Goal: Task Accomplishment & Management: Manage account settings

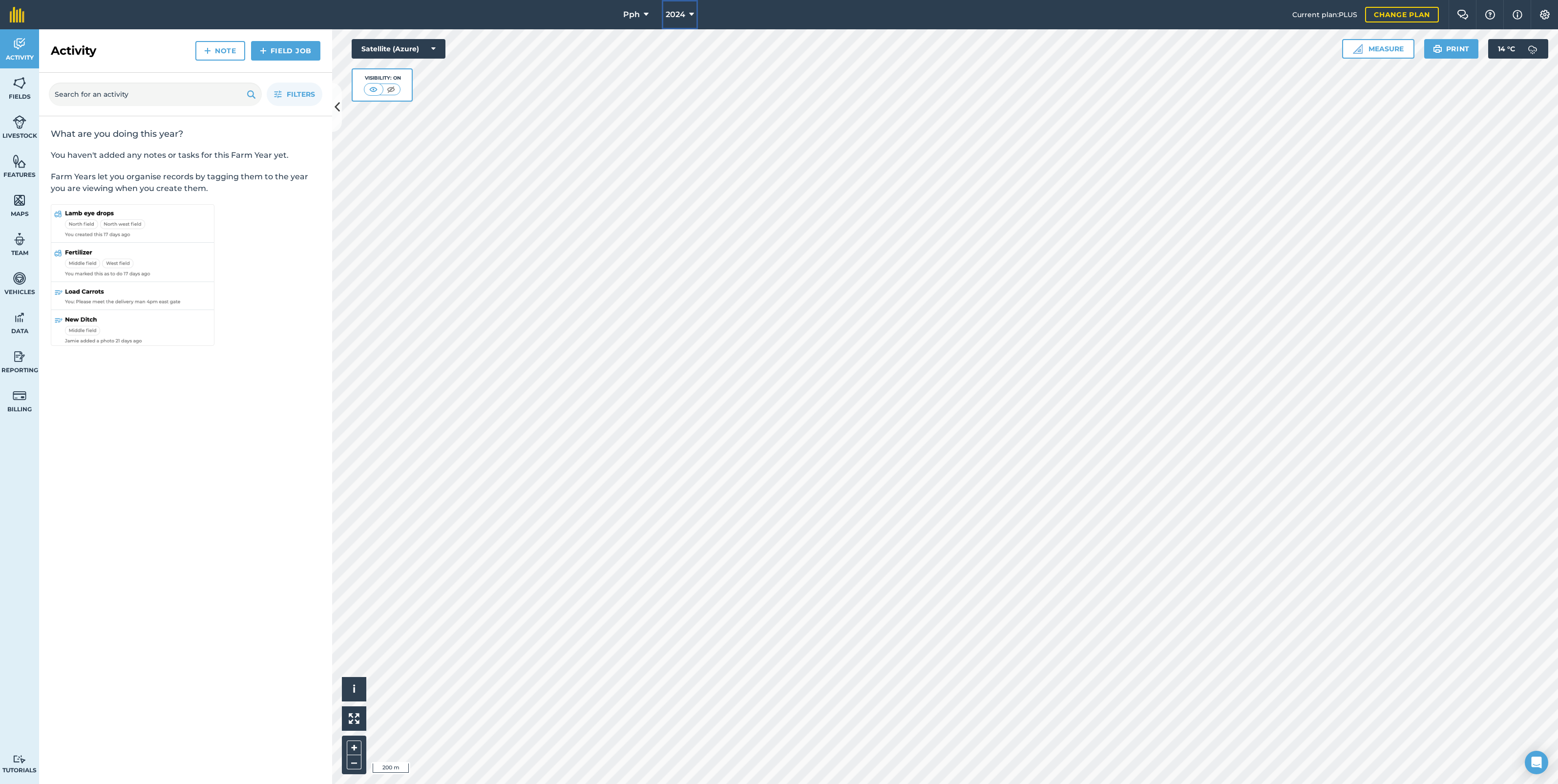
click at [690, 15] on icon at bounding box center [692, 15] width 5 height 12
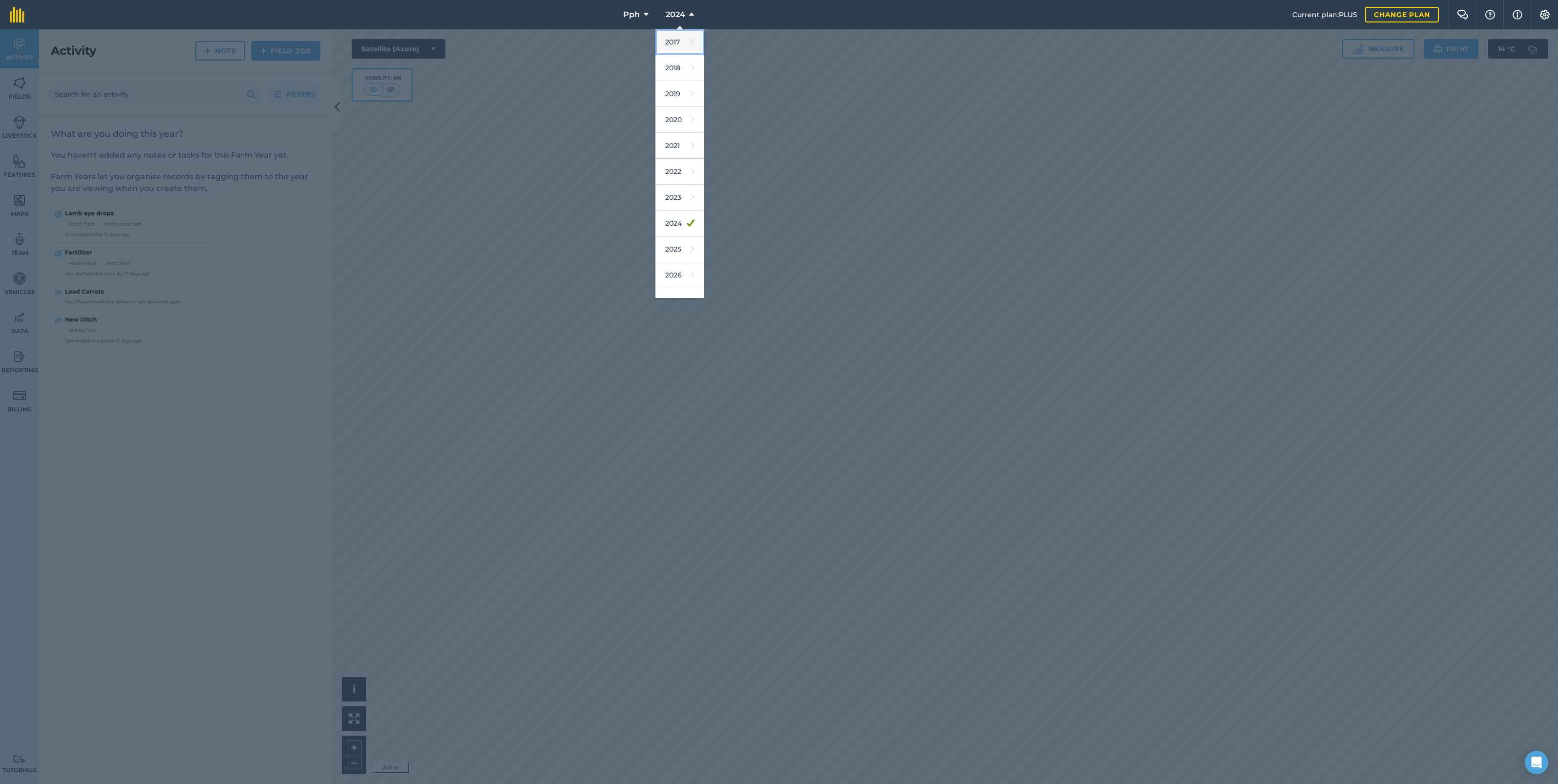
click at [671, 42] on link "2017" at bounding box center [680, 42] width 49 height 26
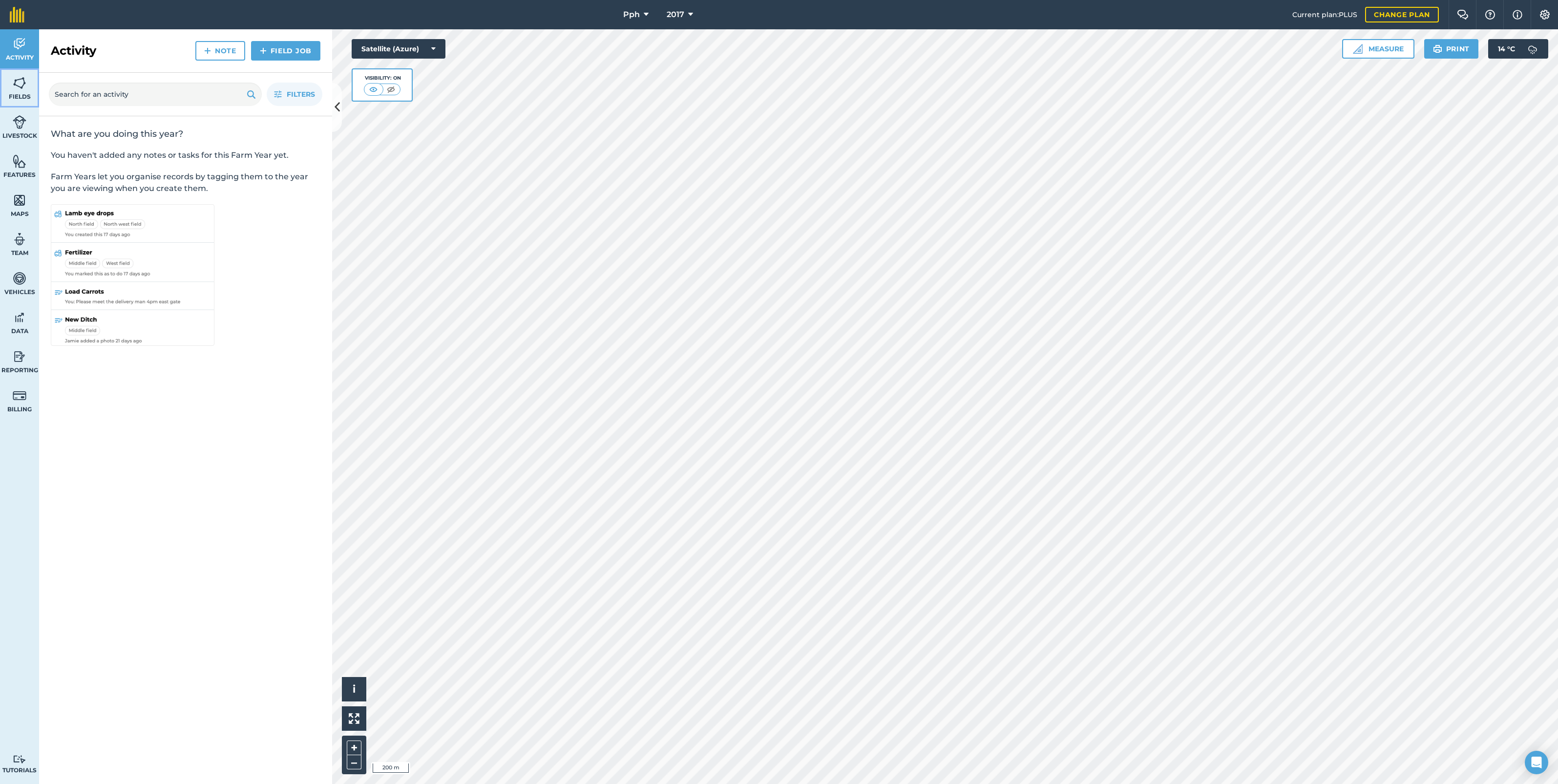
click at [8, 89] on link "Fields" at bounding box center [20, 88] width 39 height 39
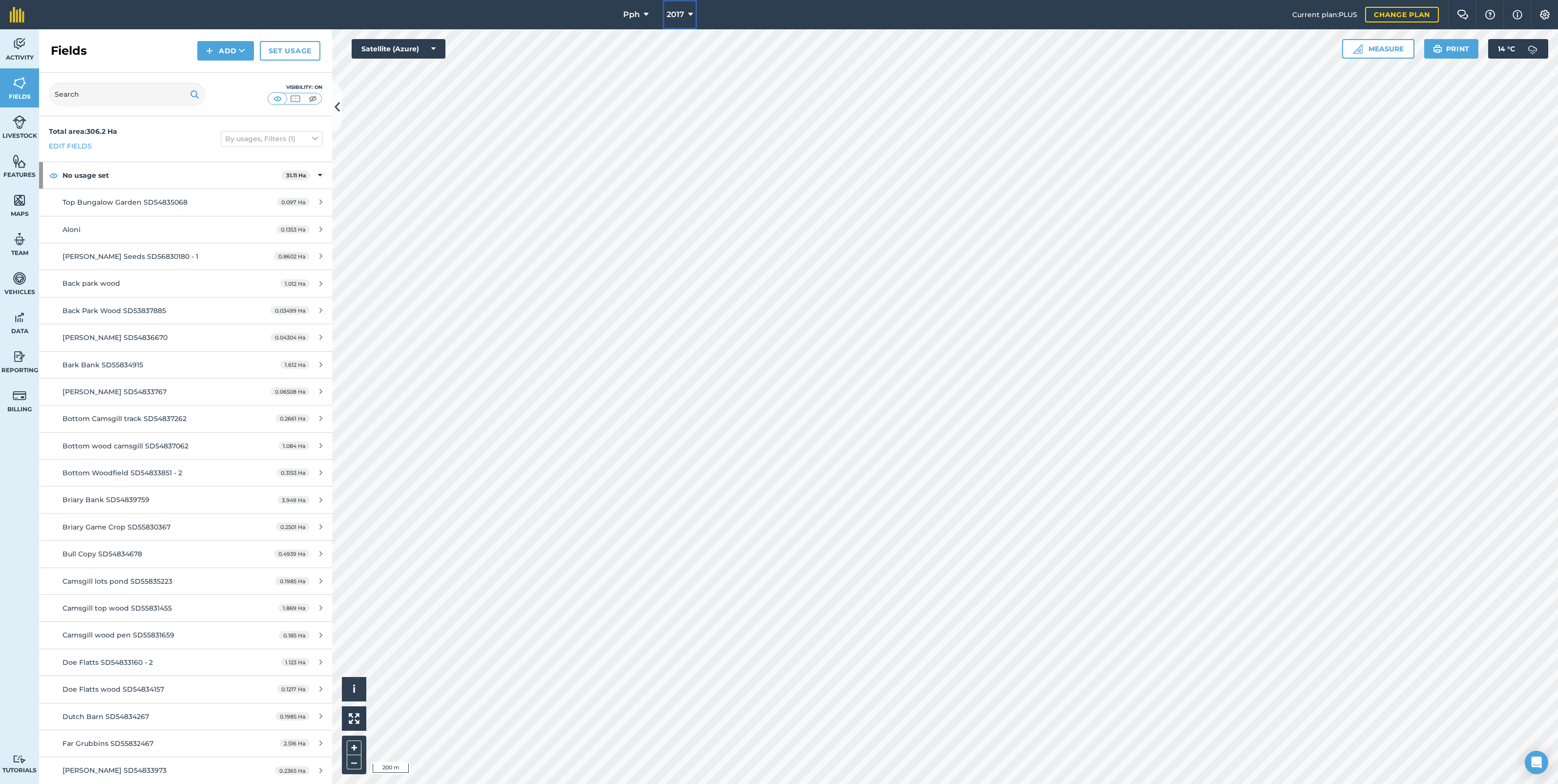
click at [692, 16] on icon at bounding box center [690, 15] width 5 height 12
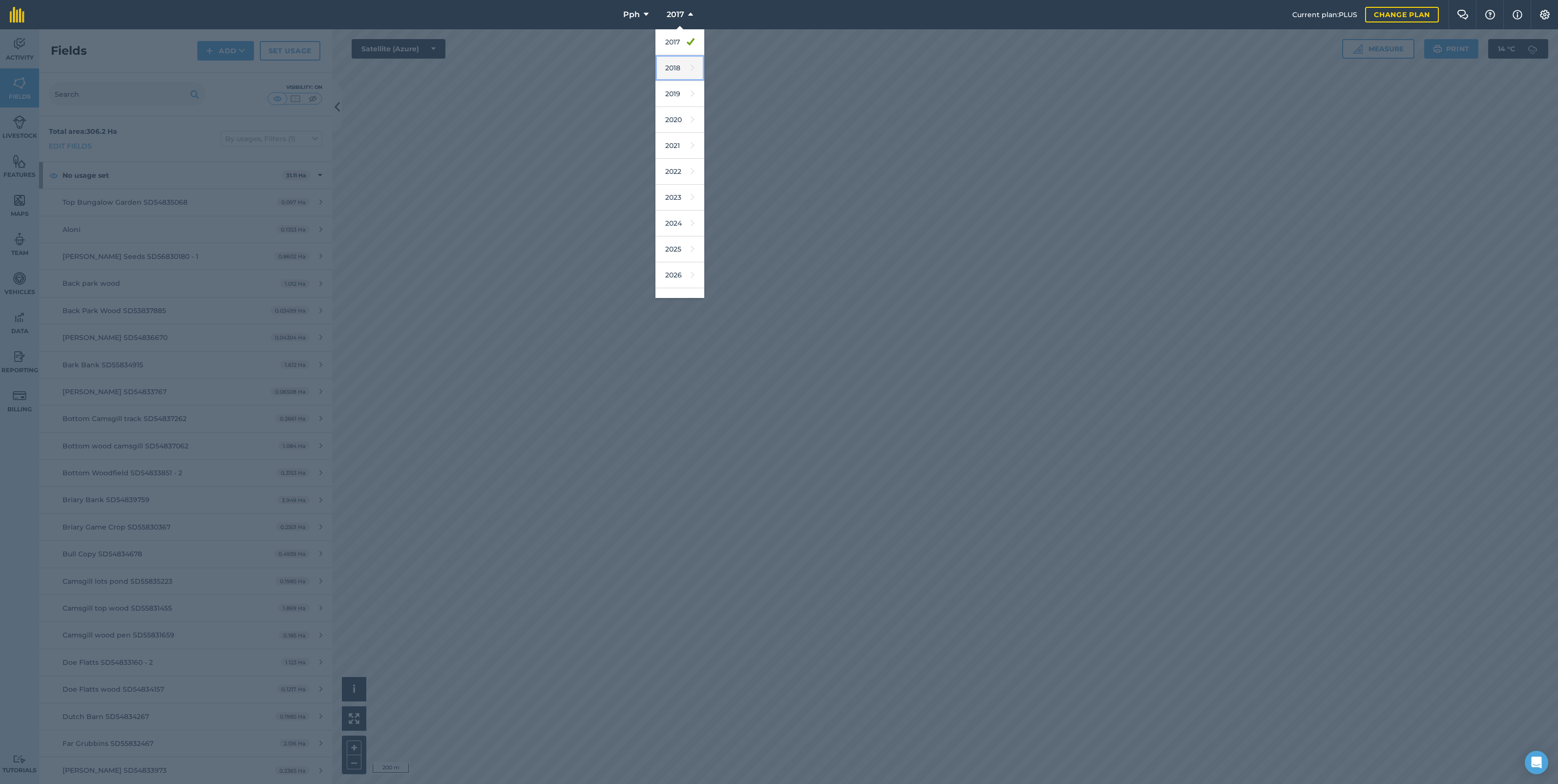
click at [675, 71] on link "2018" at bounding box center [680, 68] width 49 height 26
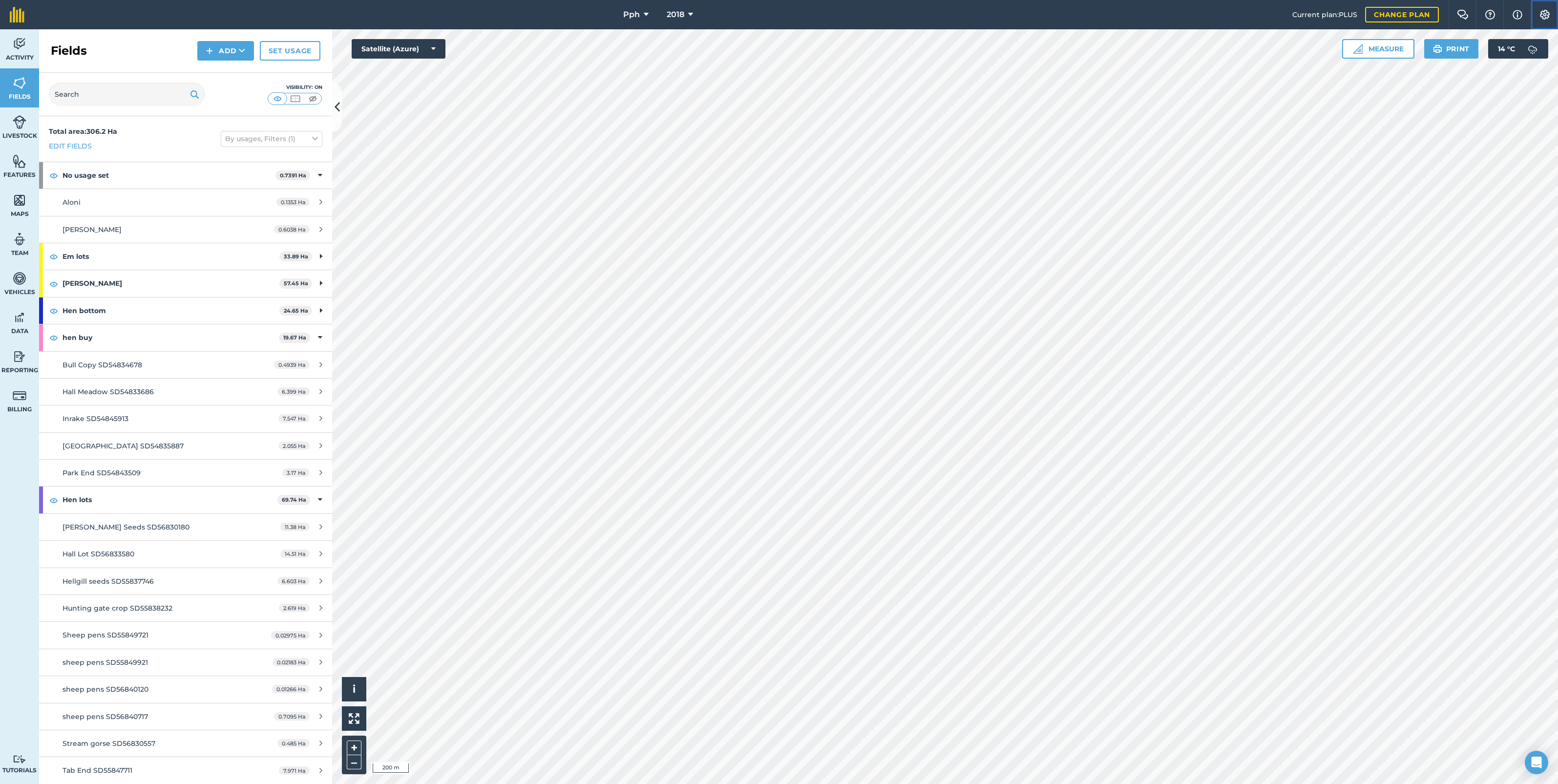
click at [1540, 15] on img at bounding box center [1545, 14] width 12 height 9
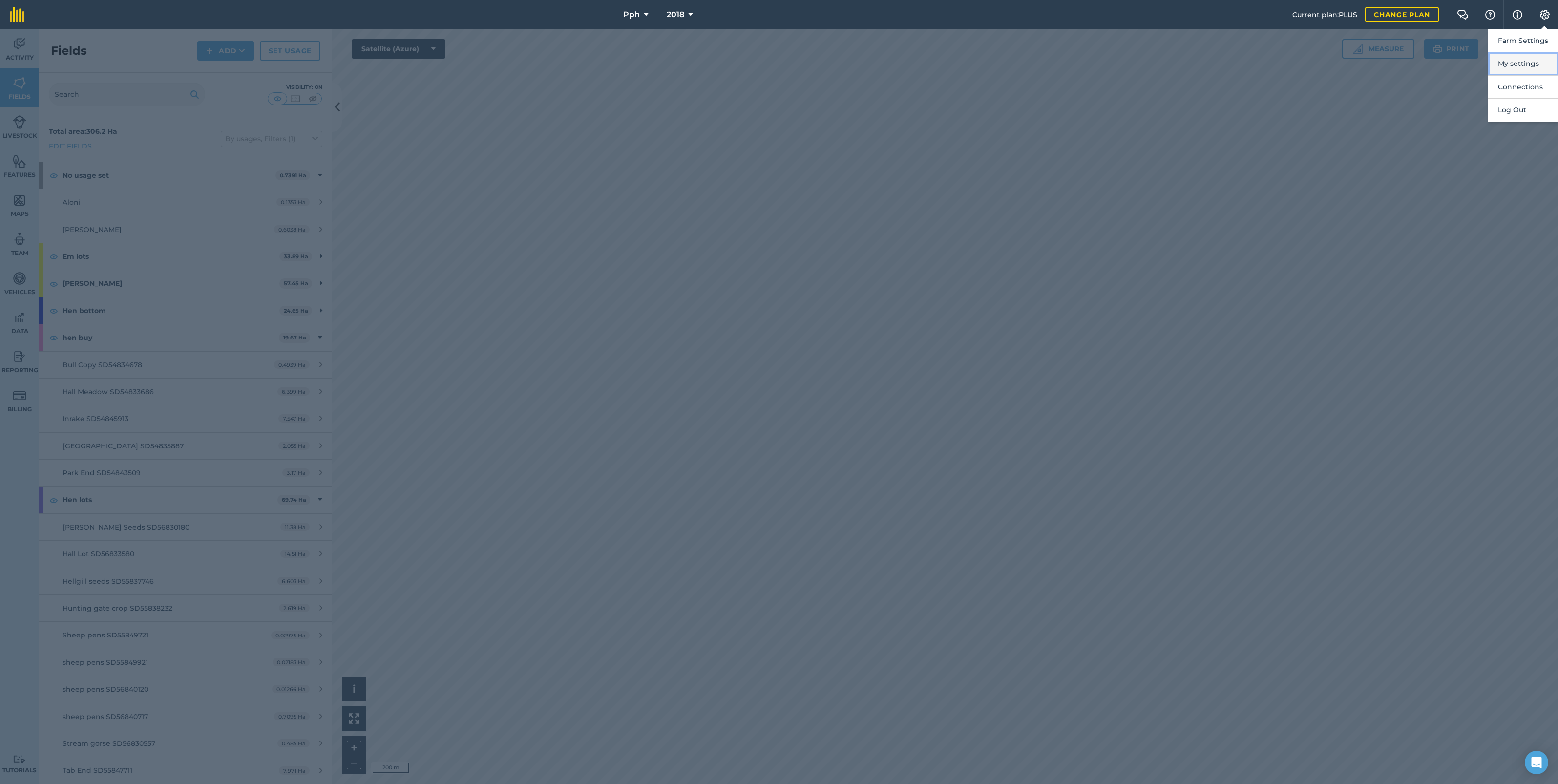
click at [1522, 67] on button "My settings" at bounding box center [1523, 64] width 70 height 23
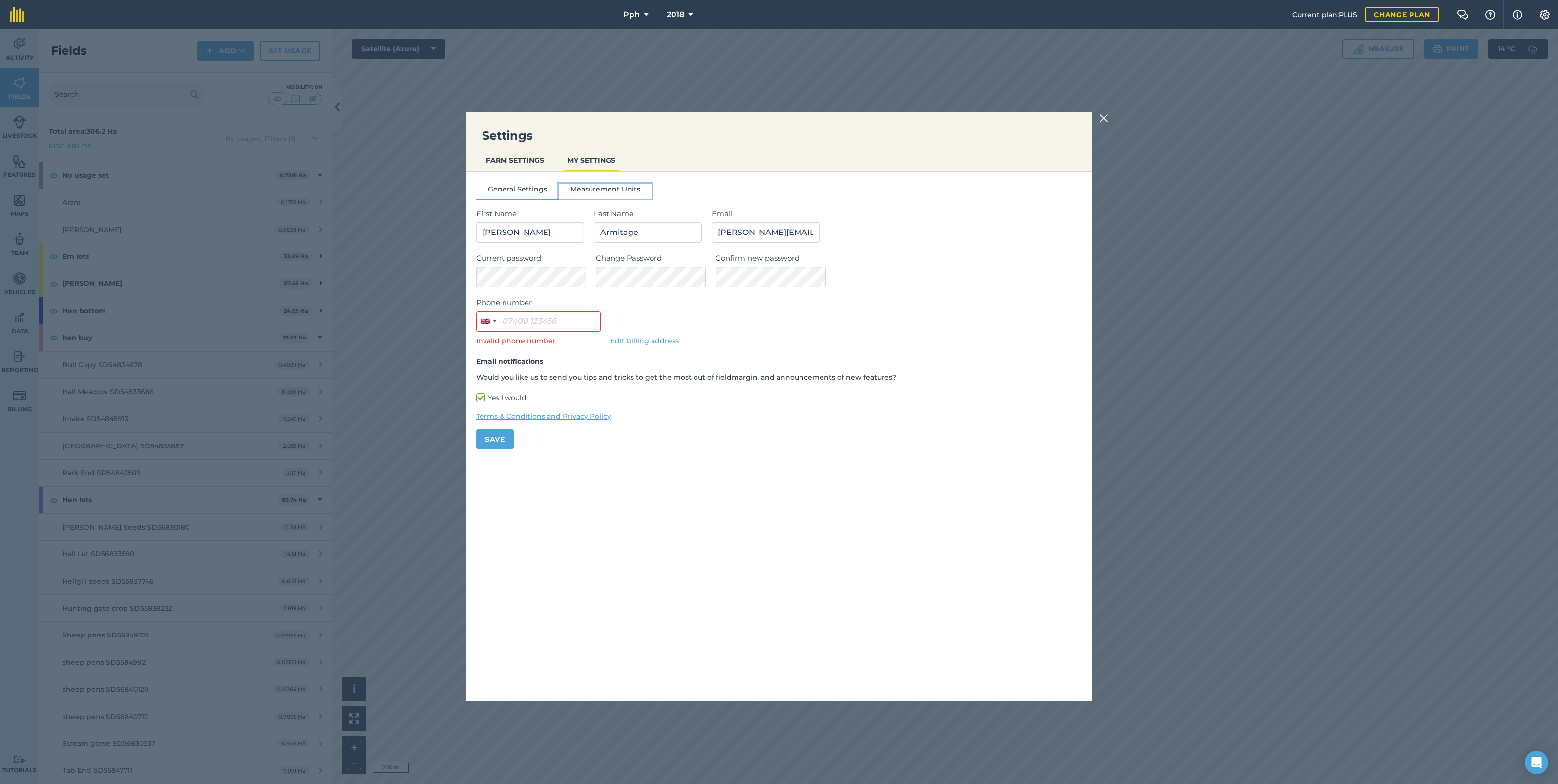
click at [609, 187] on button "Measurement Units" at bounding box center [606, 190] width 94 height 15
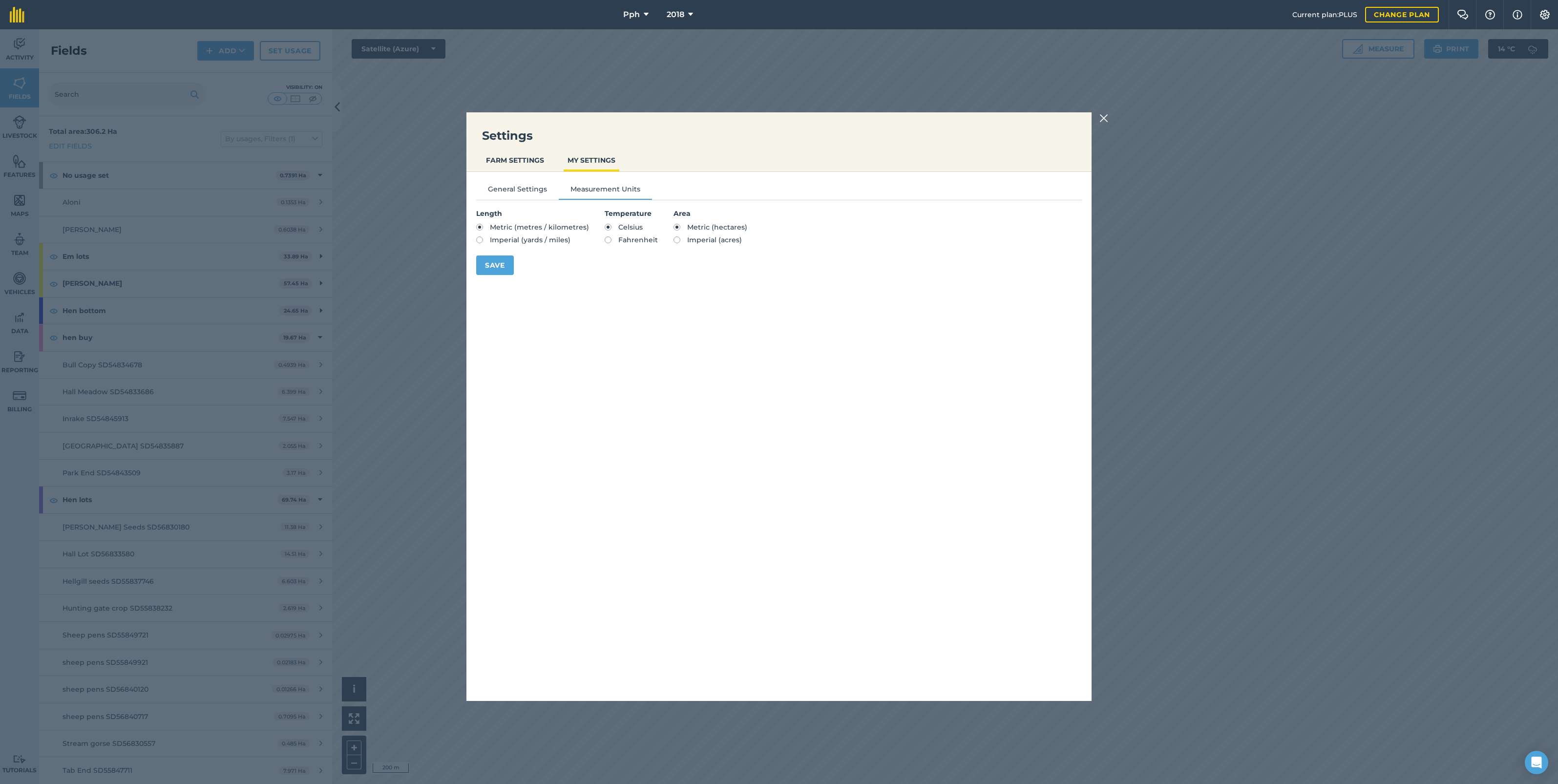
click at [665, 240] on div "Length Metric (metres / kilometres) Imperial (yards / miles) Temperature Celsiu…" at bounding box center [779, 226] width 606 height 37
click at [673, 243] on label "Imperial (acres)" at bounding box center [710, 240] width 74 height 7
radio input "true"
radio input "false"
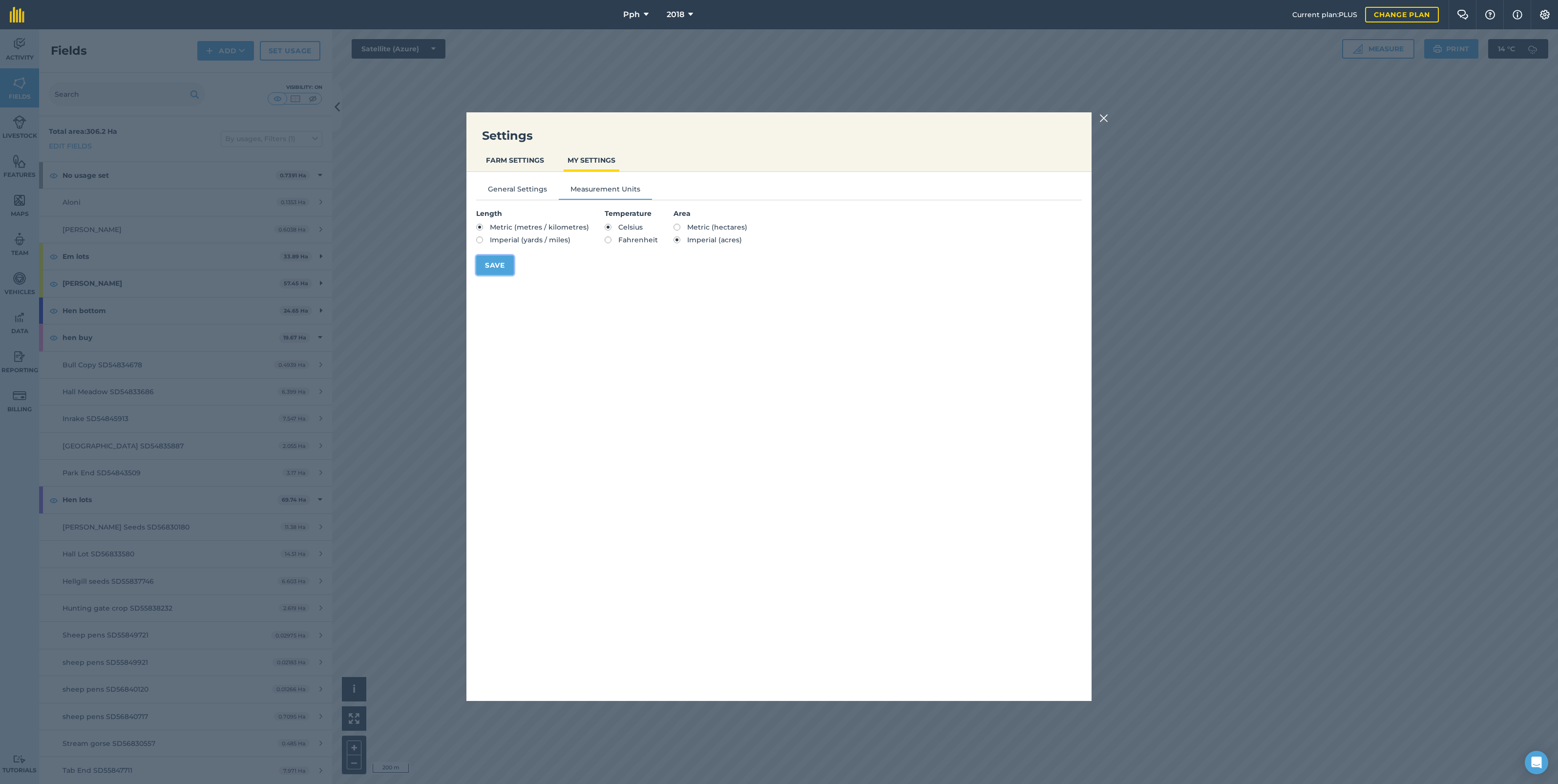
click at [502, 267] on button "Save" at bounding box center [494, 265] width 37 height 20
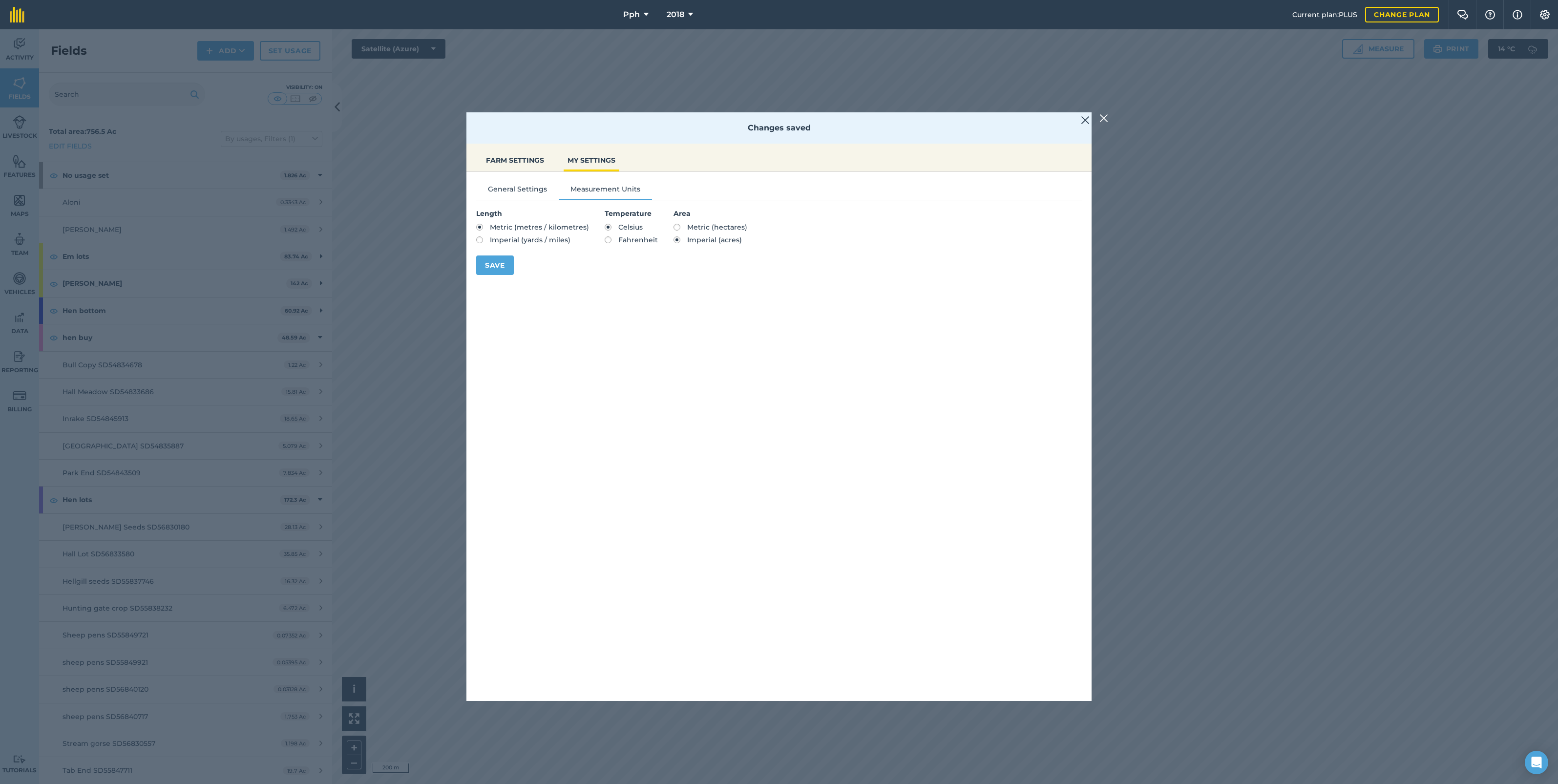
click at [1103, 118] on img at bounding box center [1104, 118] width 9 height 12
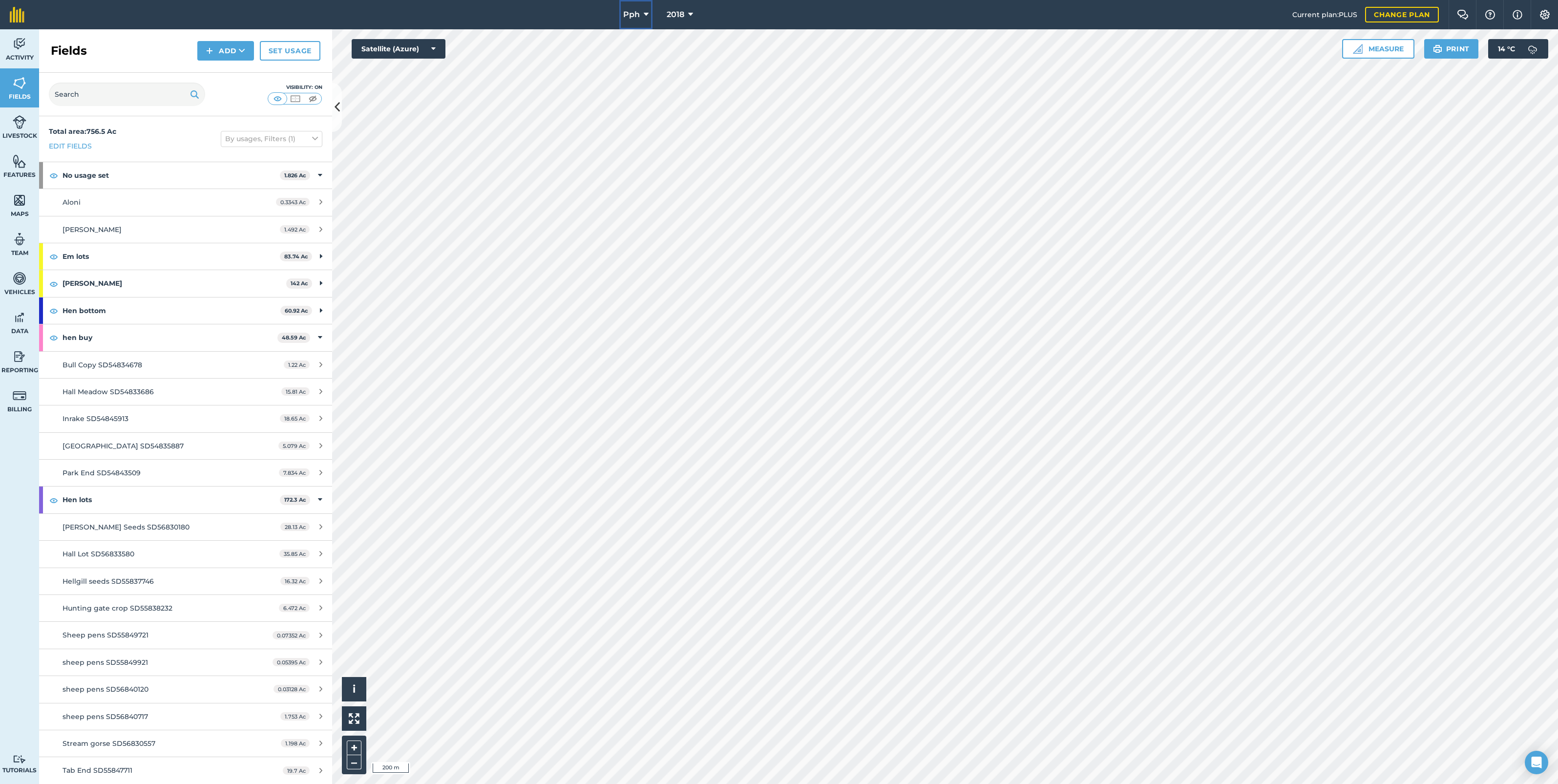
click at [642, 15] on button "Pph" at bounding box center [636, 15] width 34 height 29
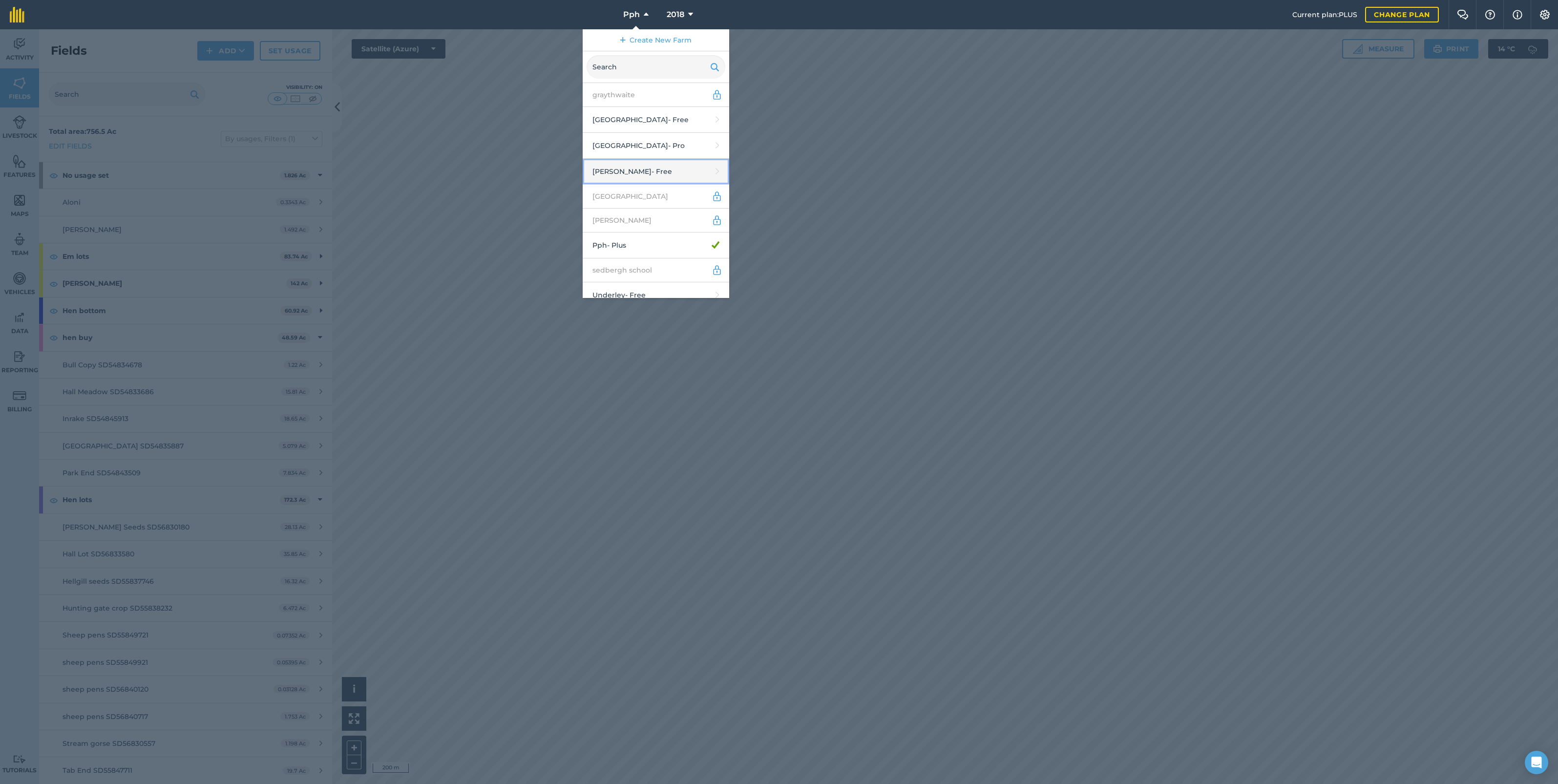
click at [633, 173] on link "[PERSON_NAME] - Free" at bounding box center [656, 171] width 147 height 26
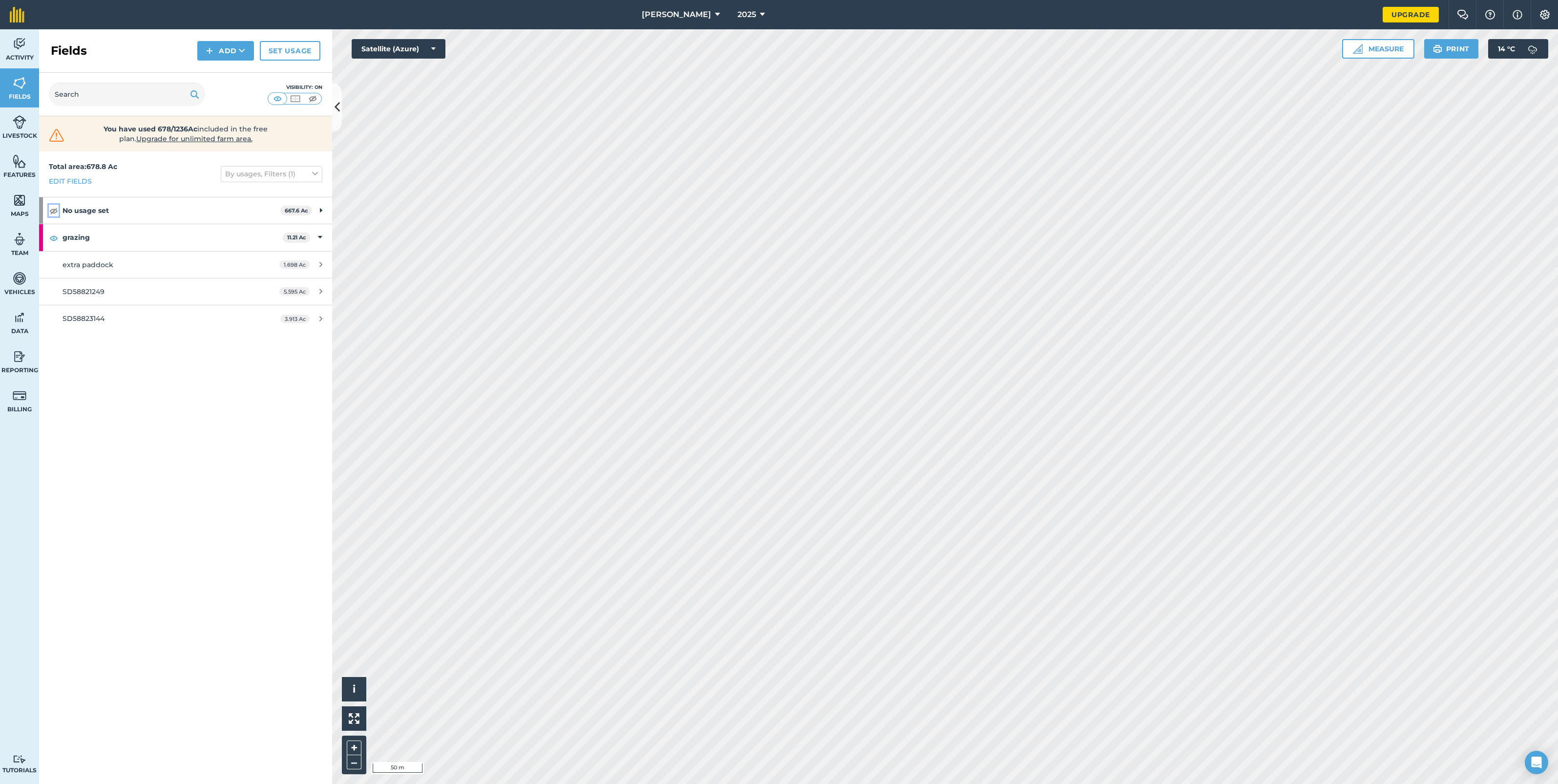
click at [52, 208] on img at bounding box center [54, 211] width 9 height 12
